Goal: Transaction & Acquisition: Book appointment/travel/reservation

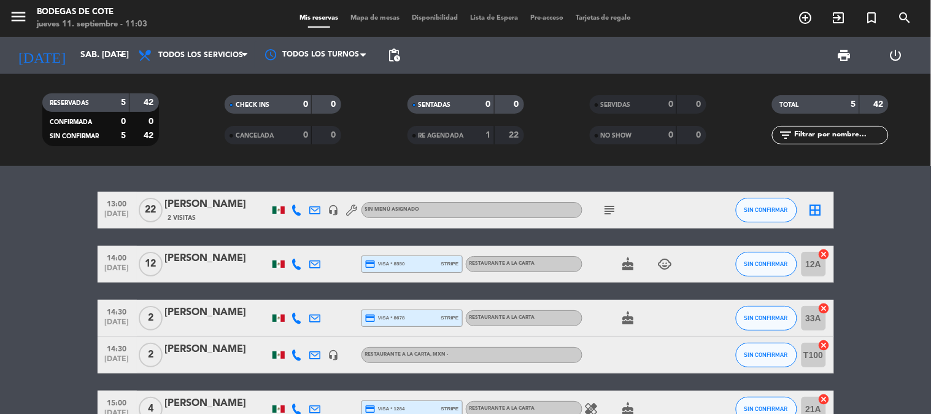
click at [807, 20] on icon "add_circle_outline" at bounding box center [806, 17] width 15 height 15
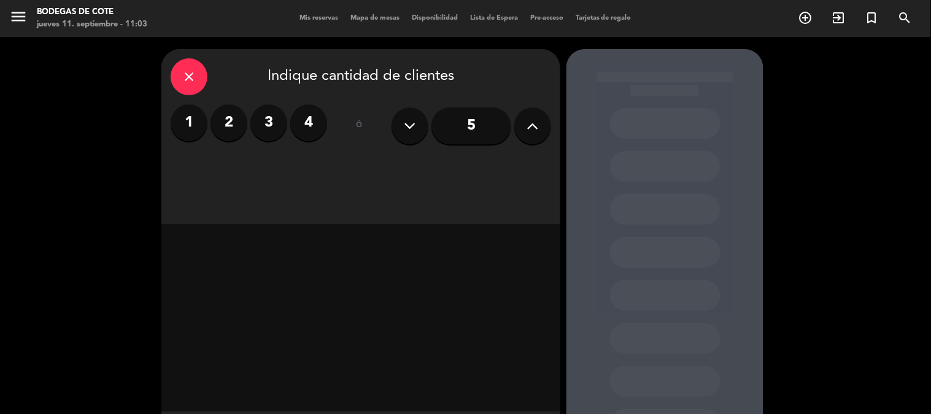
click at [265, 135] on label "3" at bounding box center [268, 122] width 37 height 37
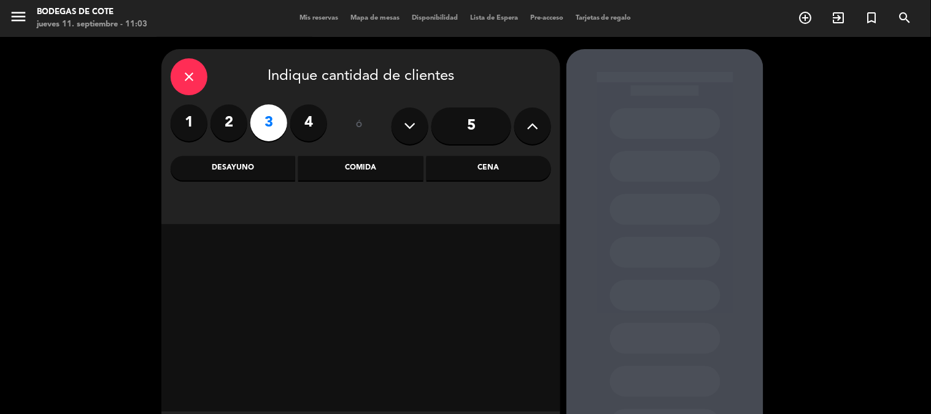
click at [366, 180] on div "Comida" at bounding box center [360, 168] width 125 height 25
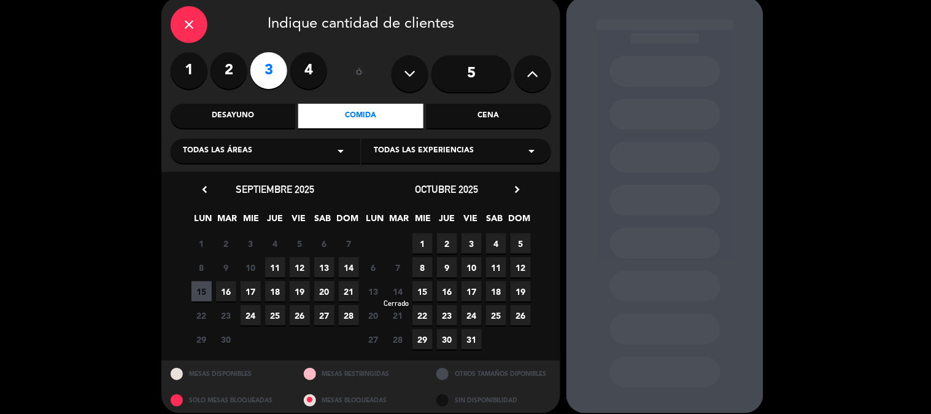
scroll to position [63, 0]
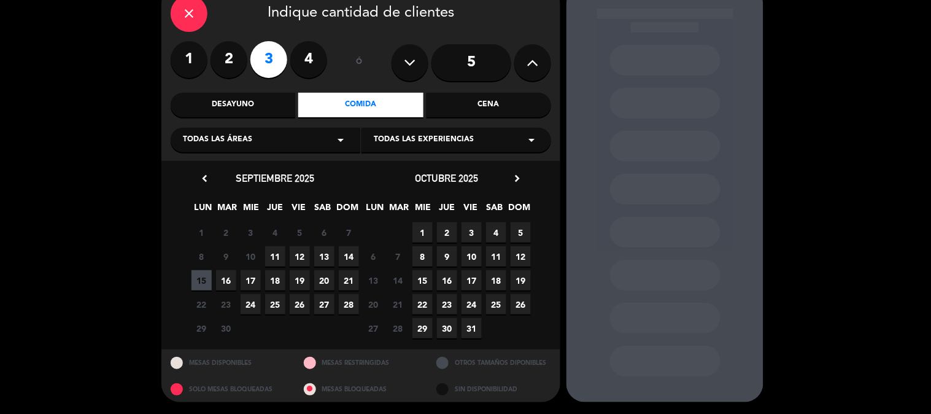
click at [324, 258] on span "13" at bounding box center [324, 256] width 20 height 20
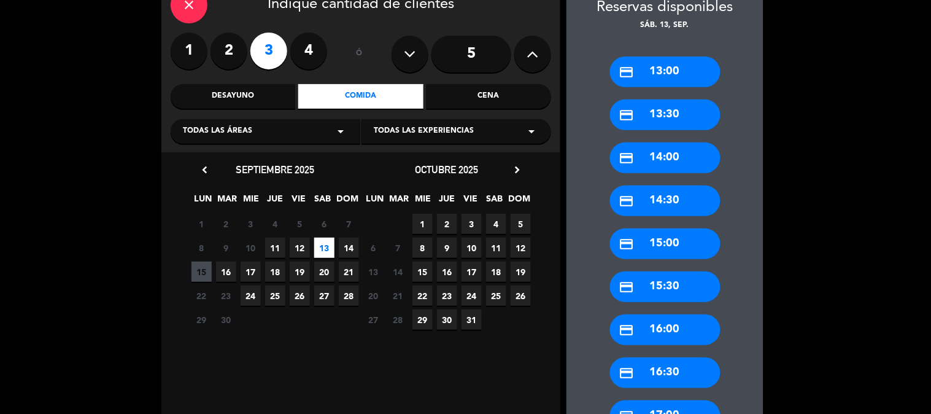
scroll to position [49, 0]
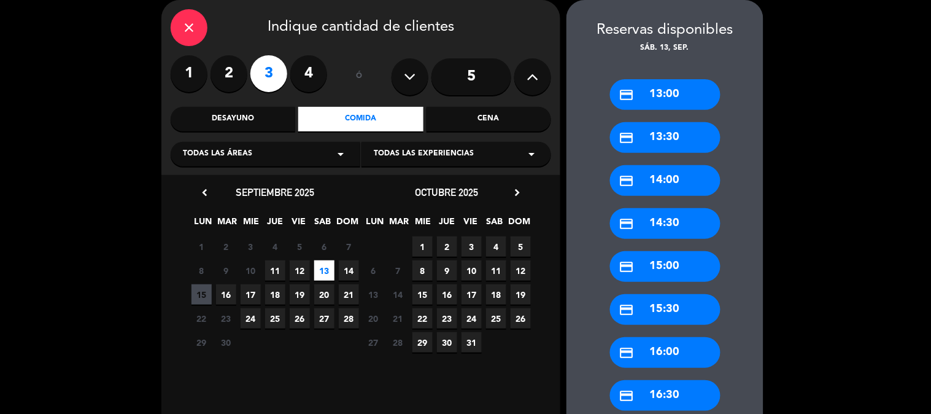
click at [655, 258] on div "credit_card 15:00" at bounding box center [665, 266] width 111 height 31
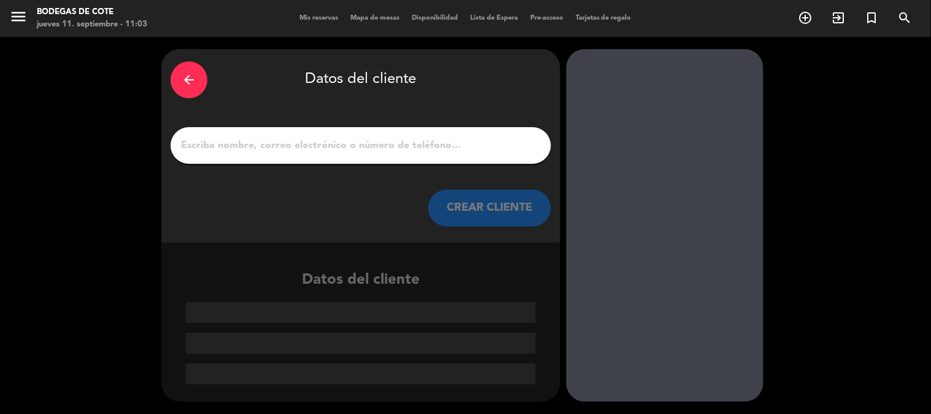
click at [283, 145] on input "1" at bounding box center [361, 145] width 362 height 17
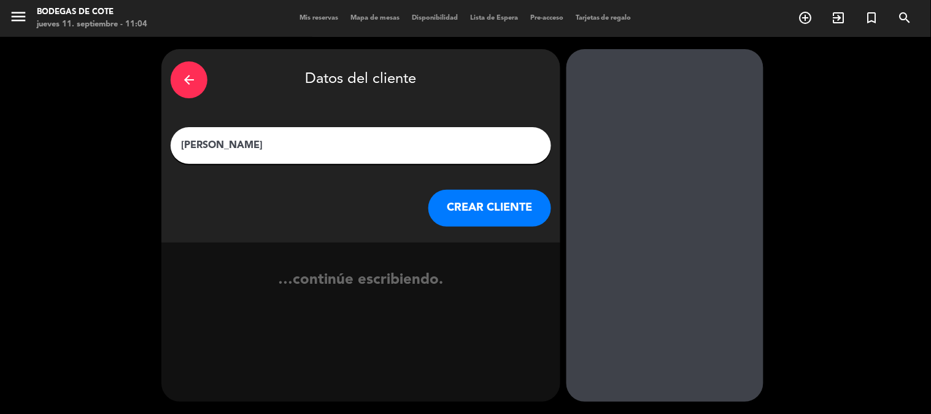
type input "[PERSON_NAME]"
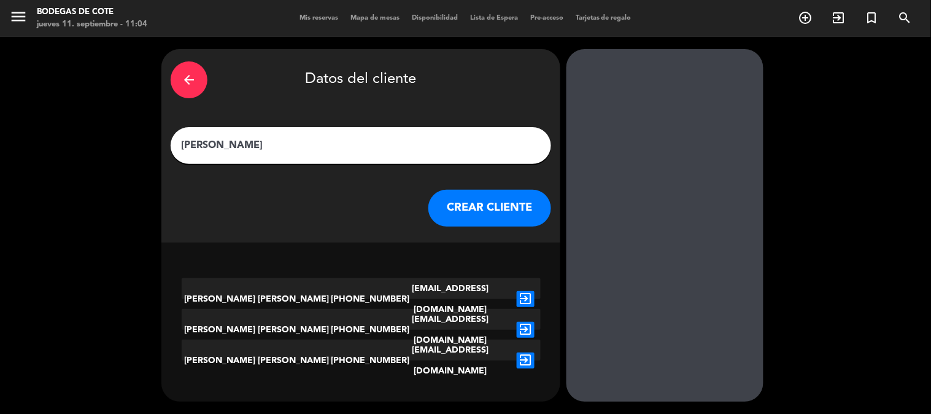
click at [495, 204] on button "CREAR CLIENTE" at bounding box center [490, 208] width 123 height 37
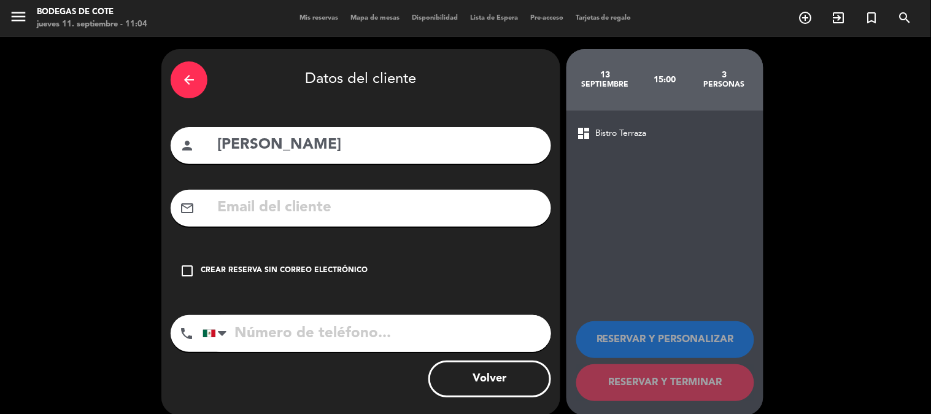
click at [262, 212] on input "text" at bounding box center [379, 207] width 326 height 25
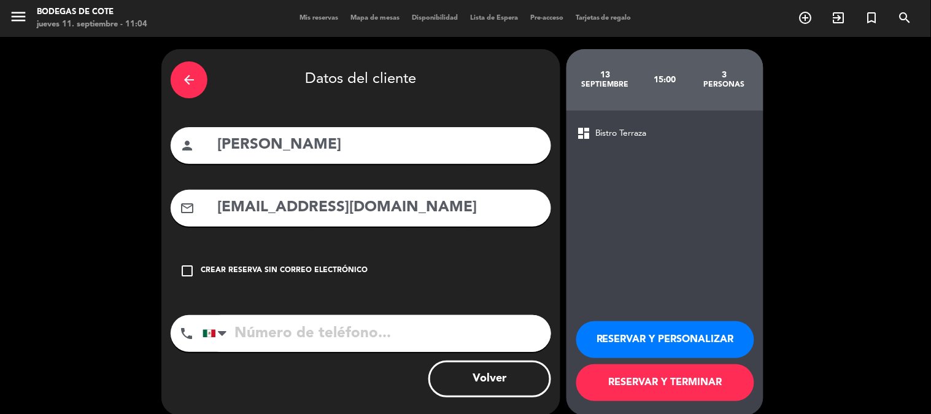
type input "[EMAIL_ADDRESS][DOMAIN_NAME]"
click at [274, 336] on input "tel" at bounding box center [377, 333] width 349 height 37
type input "5540857725"
click at [666, 328] on button "RESERVAR Y PERSONALIZAR" at bounding box center [665, 339] width 178 height 37
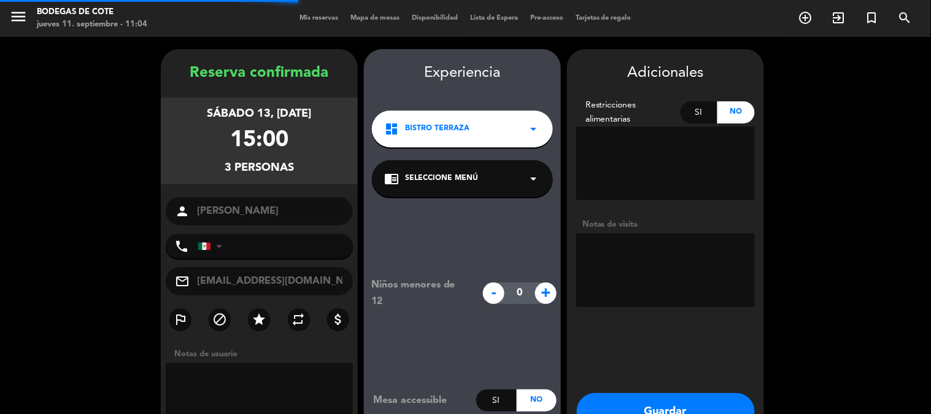
type input "[PHONE_NUMBER]"
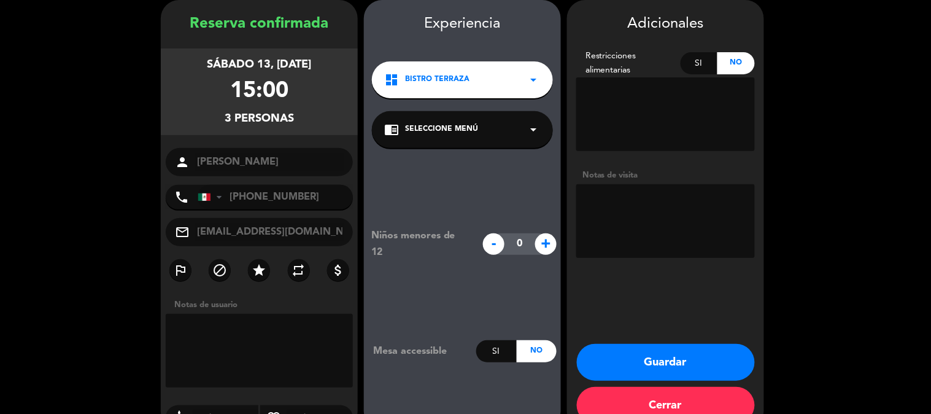
click at [448, 89] on div "dashboard Bistro Terraza arrow_drop_down" at bounding box center [462, 79] width 181 height 37
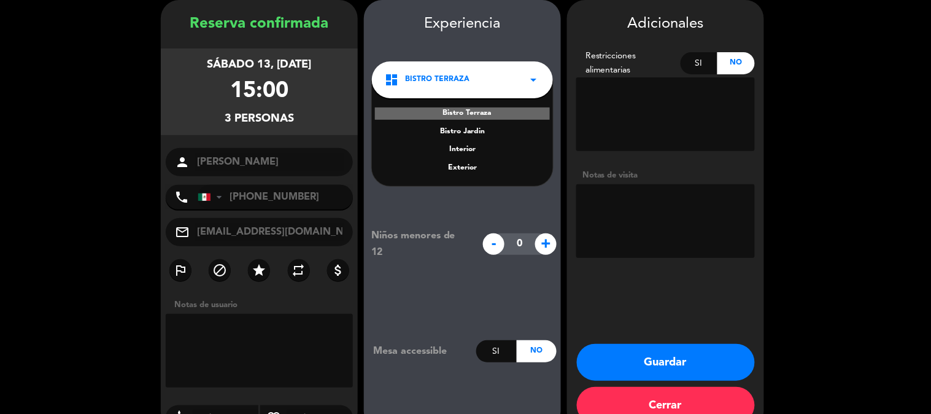
click at [479, 115] on div "Bistro Terraza" at bounding box center [462, 113] width 175 height 12
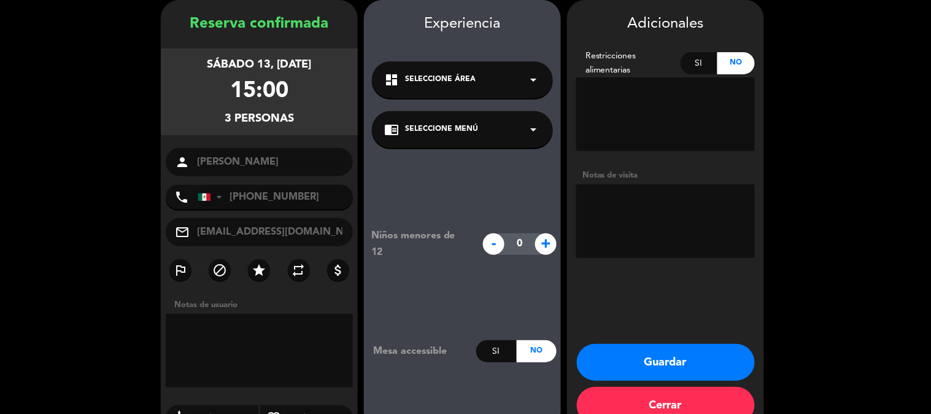
click at [444, 135] on span "Seleccione Menú" at bounding box center [441, 129] width 73 height 12
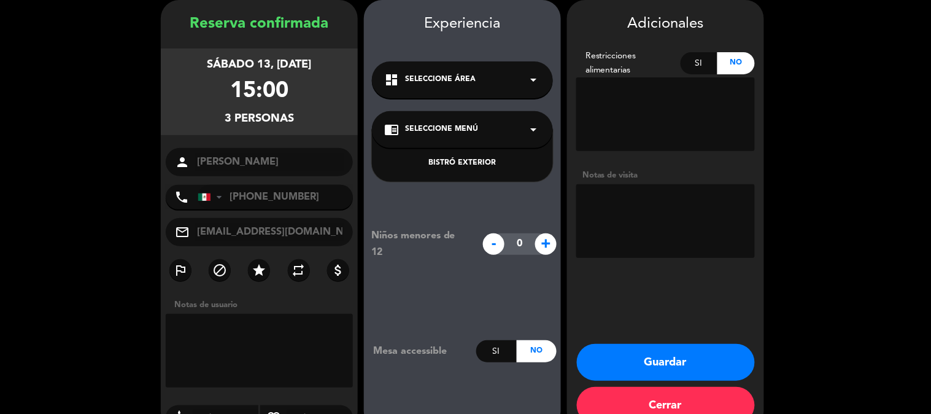
click at [450, 163] on div "BISTRÓ EXTERIOR" at bounding box center [462, 163] width 157 height 12
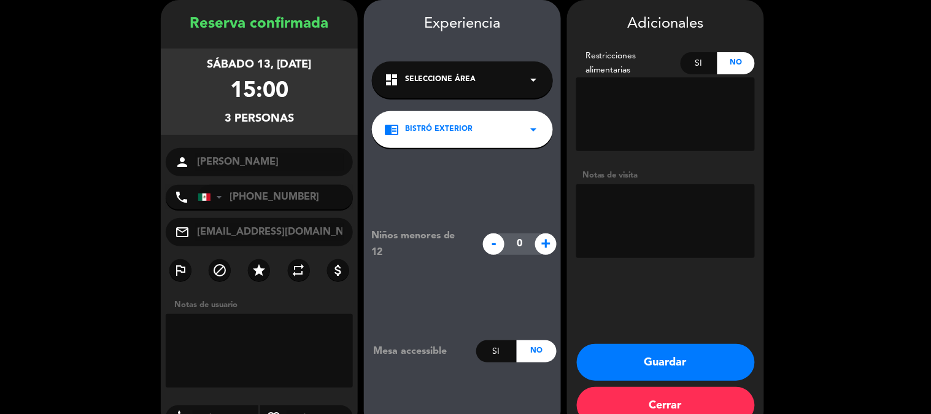
click at [667, 365] on button "Guardar" at bounding box center [666, 362] width 178 height 37
